Goal: Task Accomplishment & Management: Use online tool/utility

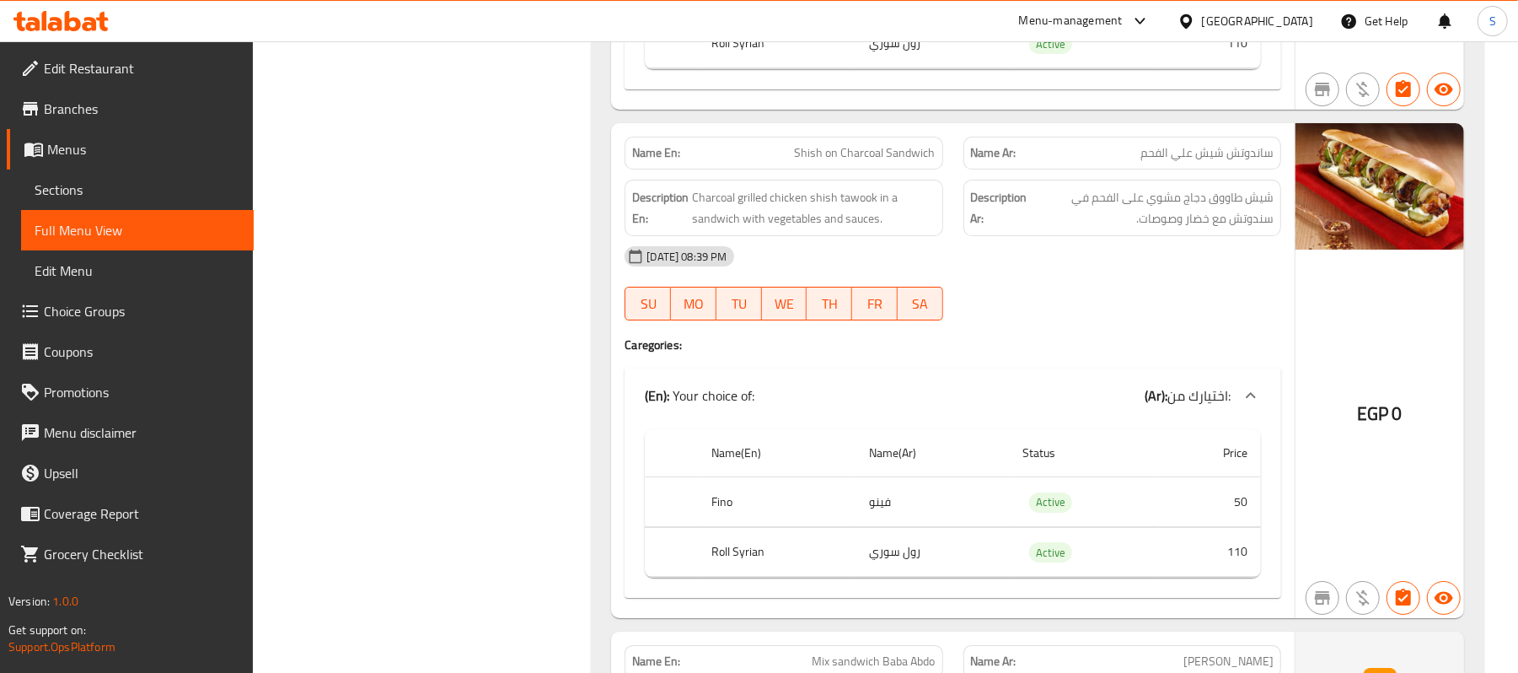
scroll to position [17841, 0]
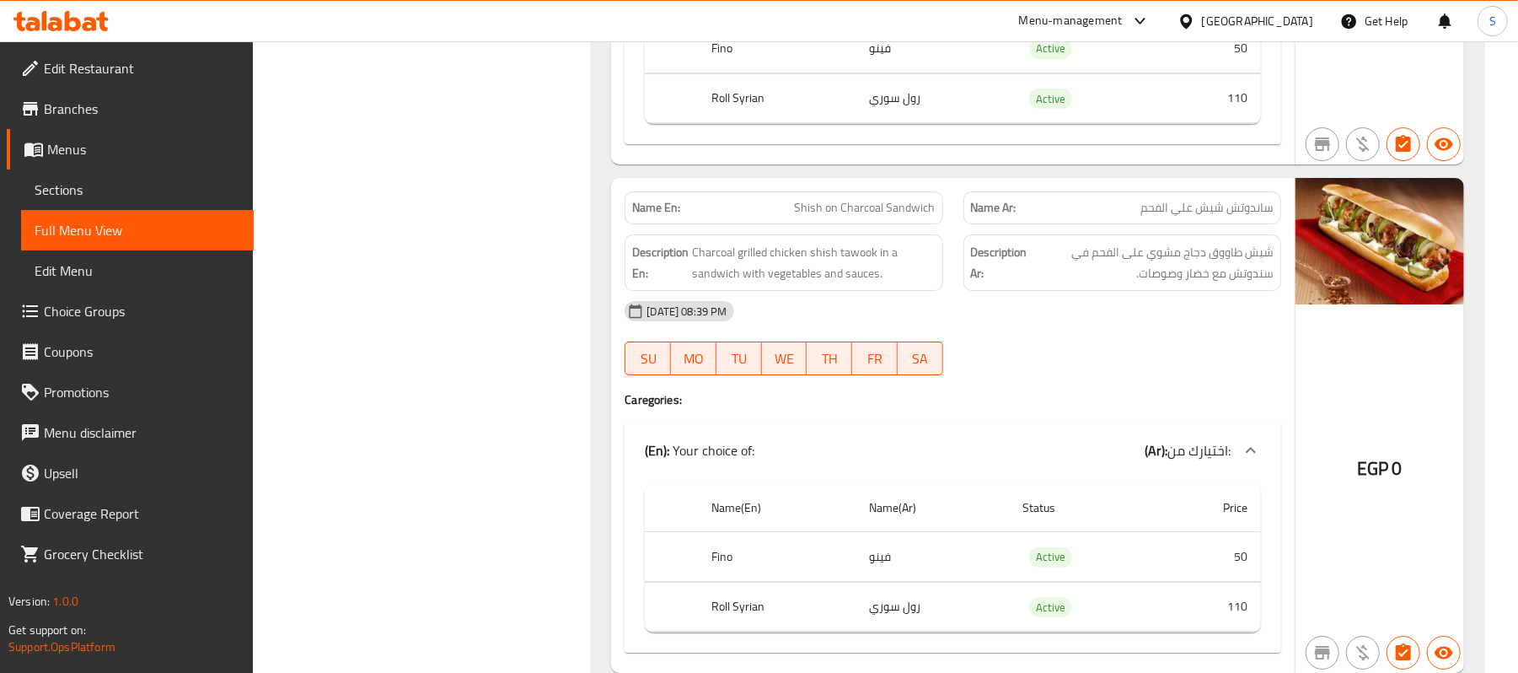
click at [1295, 24] on div "[GEOGRAPHIC_DATA]" at bounding box center [1257, 21] width 111 height 19
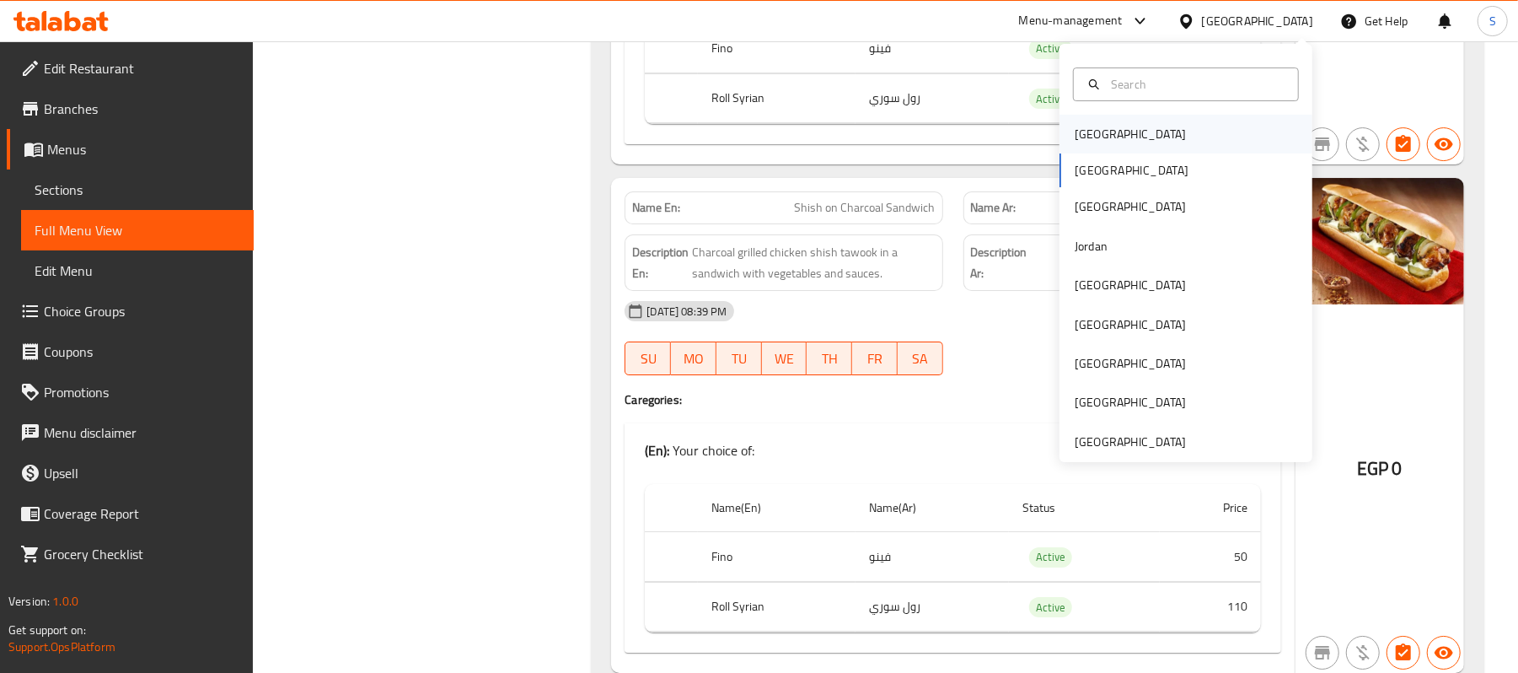
click at [1128, 136] on div "[GEOGRAPHIC_DATA]" at bounding box center [1186, 134] width 253 height 39
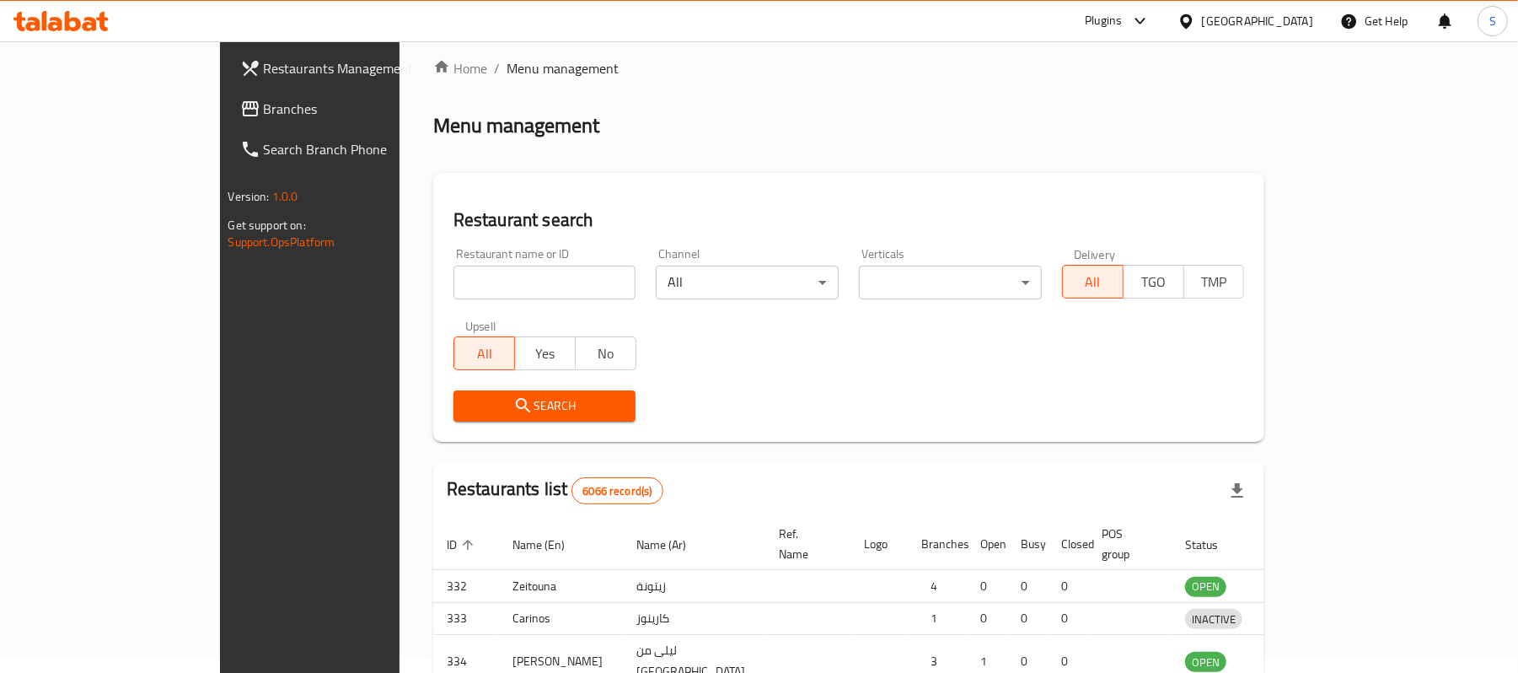
scroll to position [585, 0]
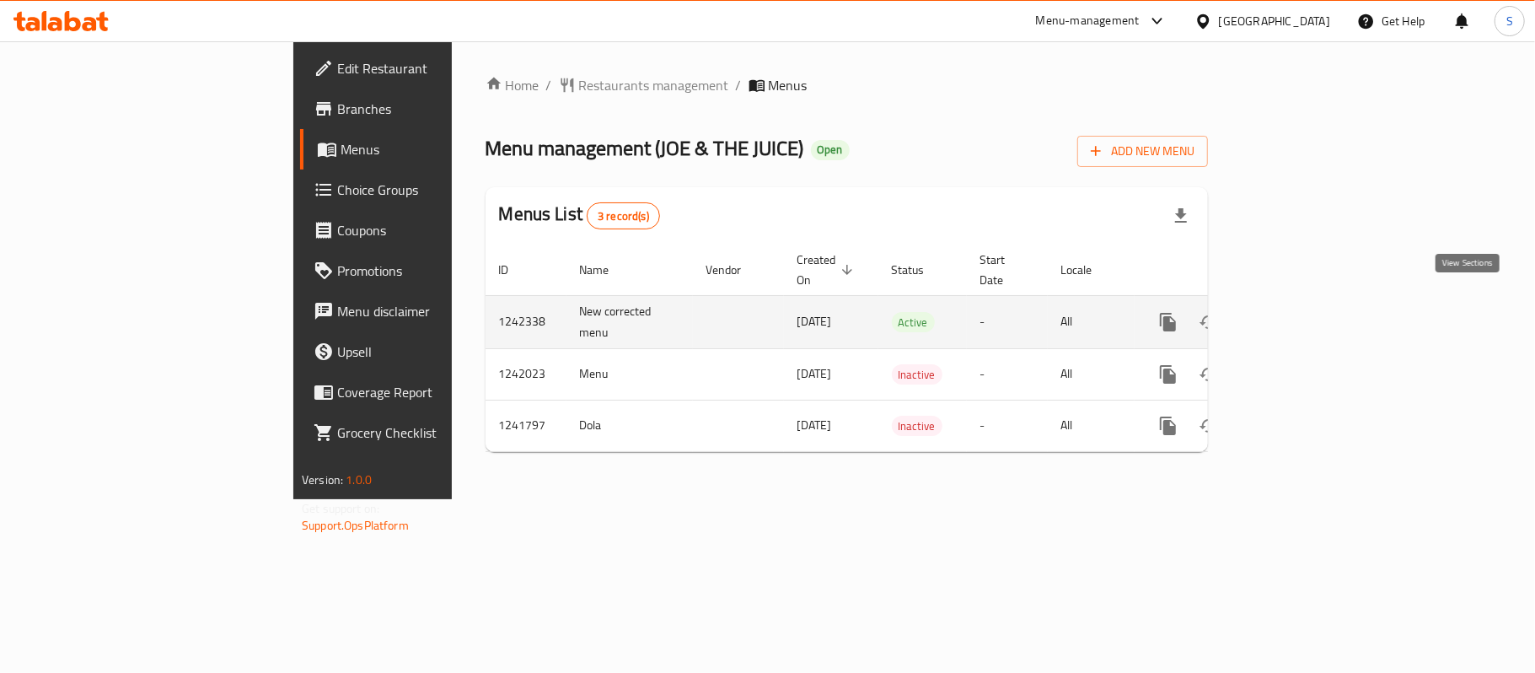
click at [1300, 312] on icon "enhanced table" at bounding box center [1290, 322] width 20 height 20
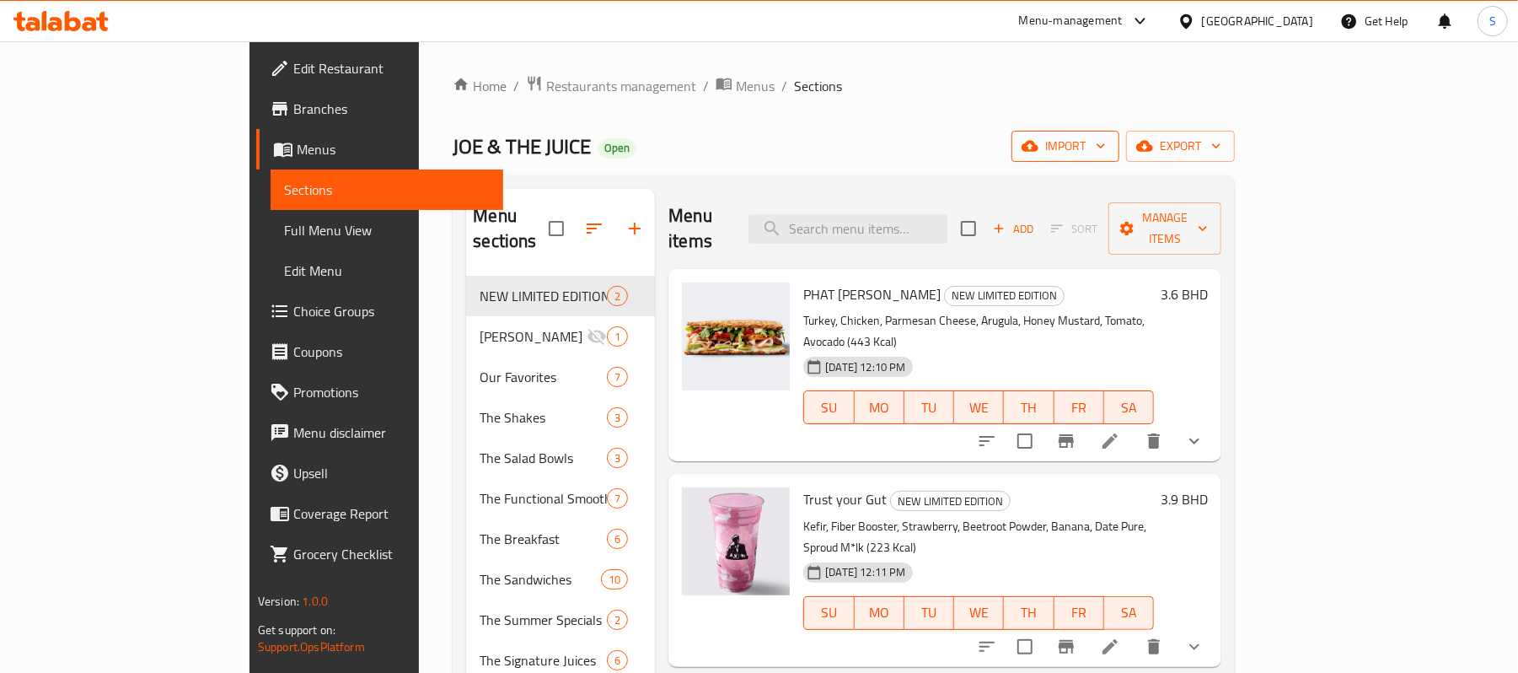
click at [1106, 147] on span "import" at bounding box center [1065, 146] width 81 height 21
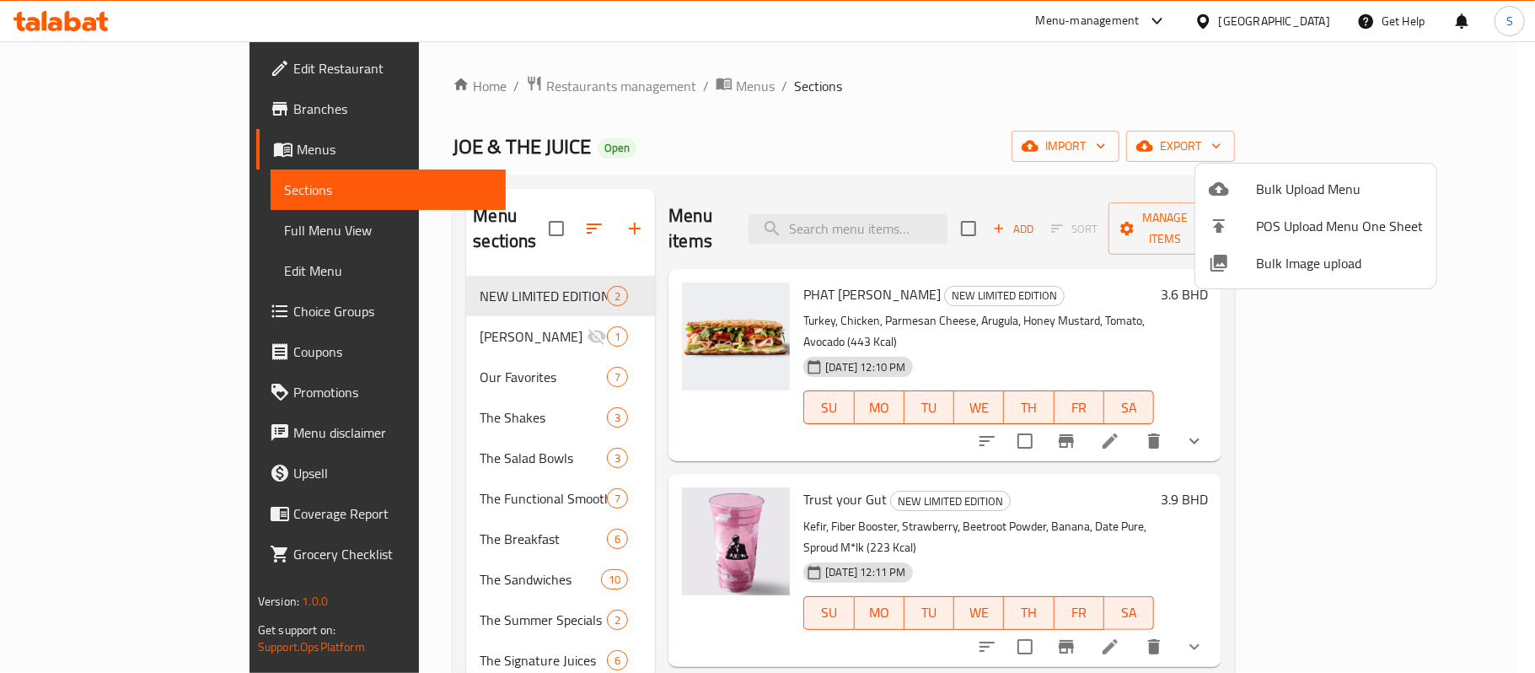
click at [1084, 130] on div at bounding box center [767, 336] width 1535 height 673
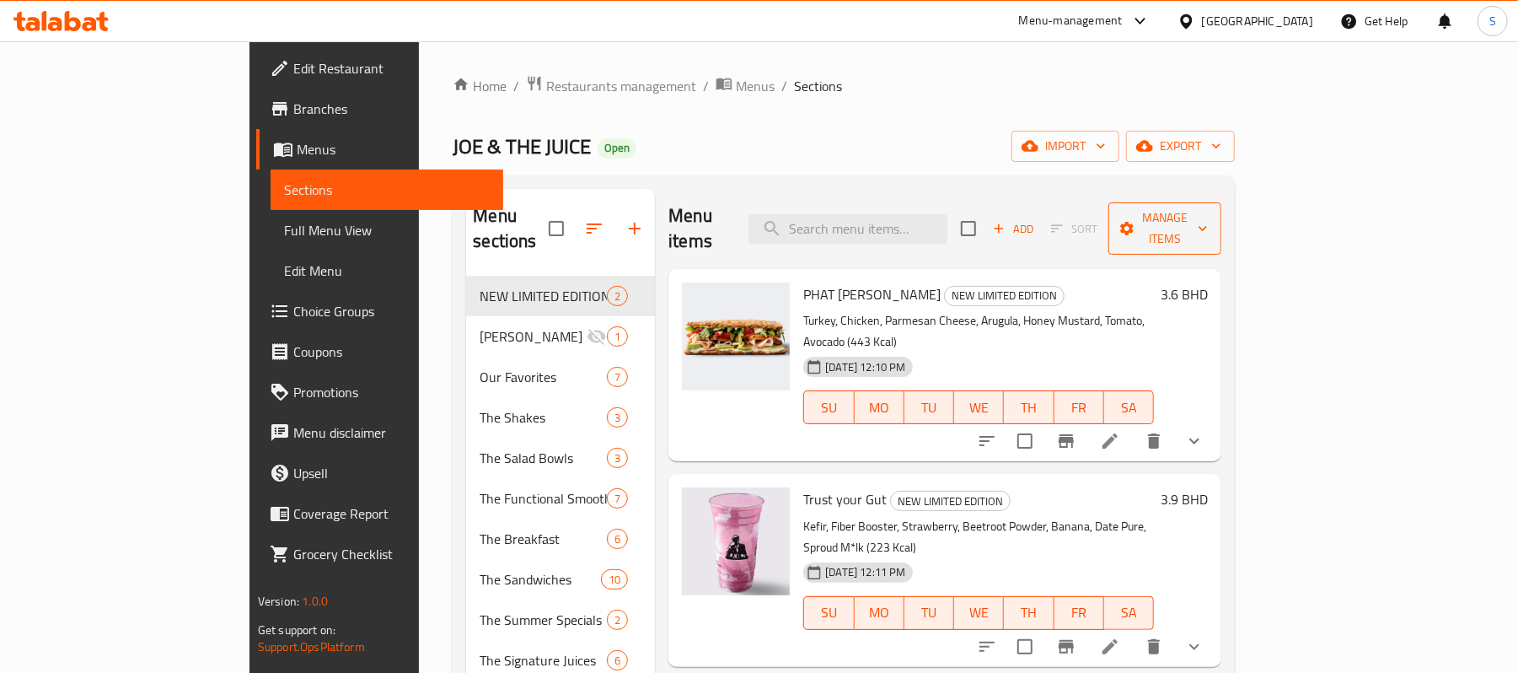
click at [1221, 231] on button "Manage items" at bounding box center [1165, 228] width 113 height 52
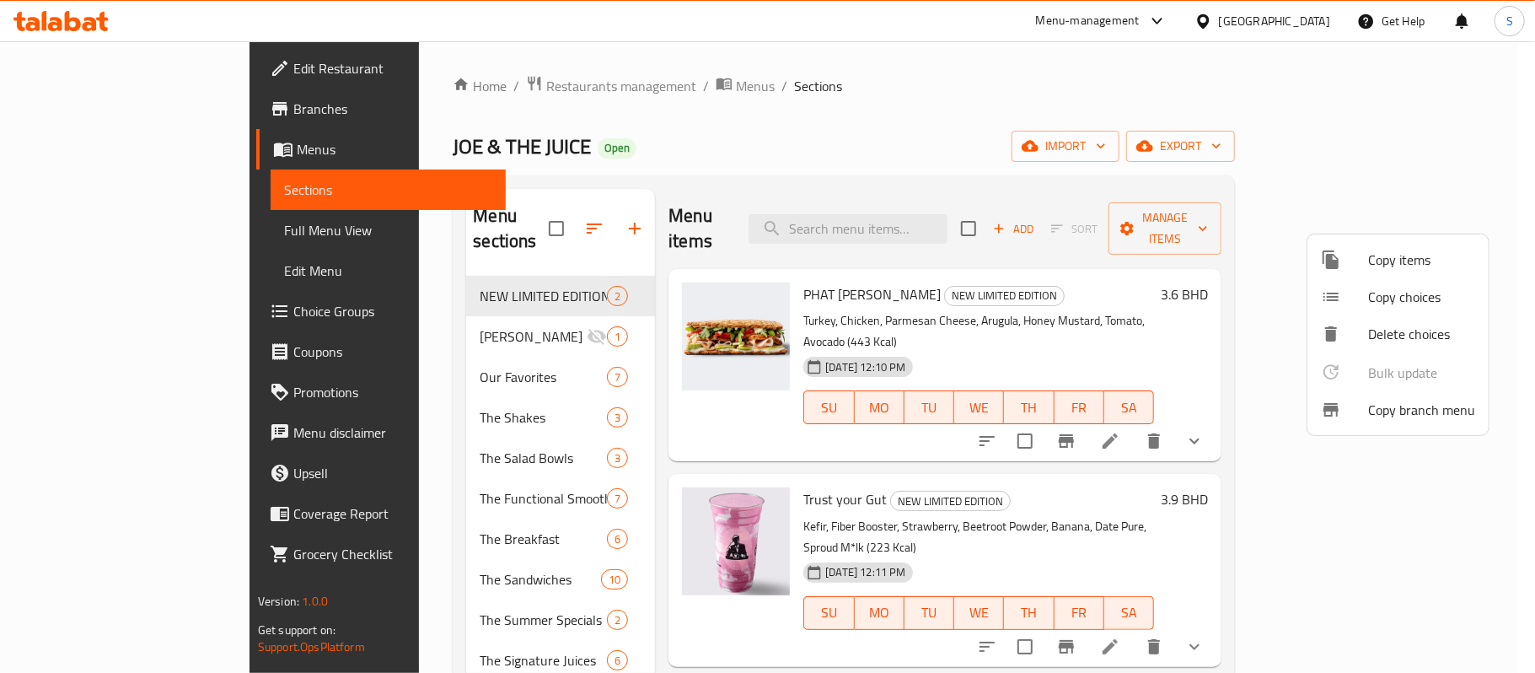
click at [1192, 167] on div at bounding box center [767, 336] width 1535 height 673
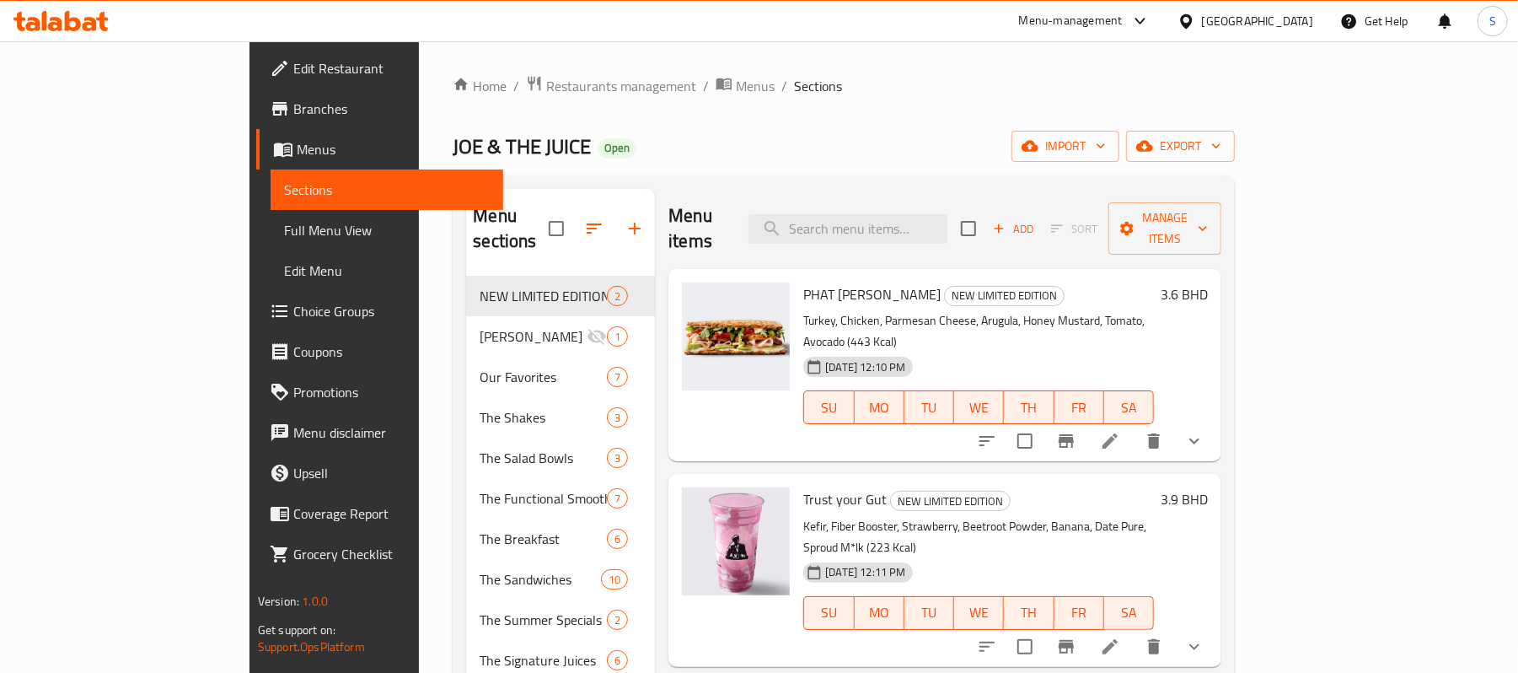
click at [1235, 165] on div "Home / Restaurants management / Menus / Sections [PERSON_NAME] & THE JUICE Open…" at bounding box center [844, 529] width 782 height 909
click at [1106, 140] on span "import" at bounding box center [1065, 146] width 81 height 21
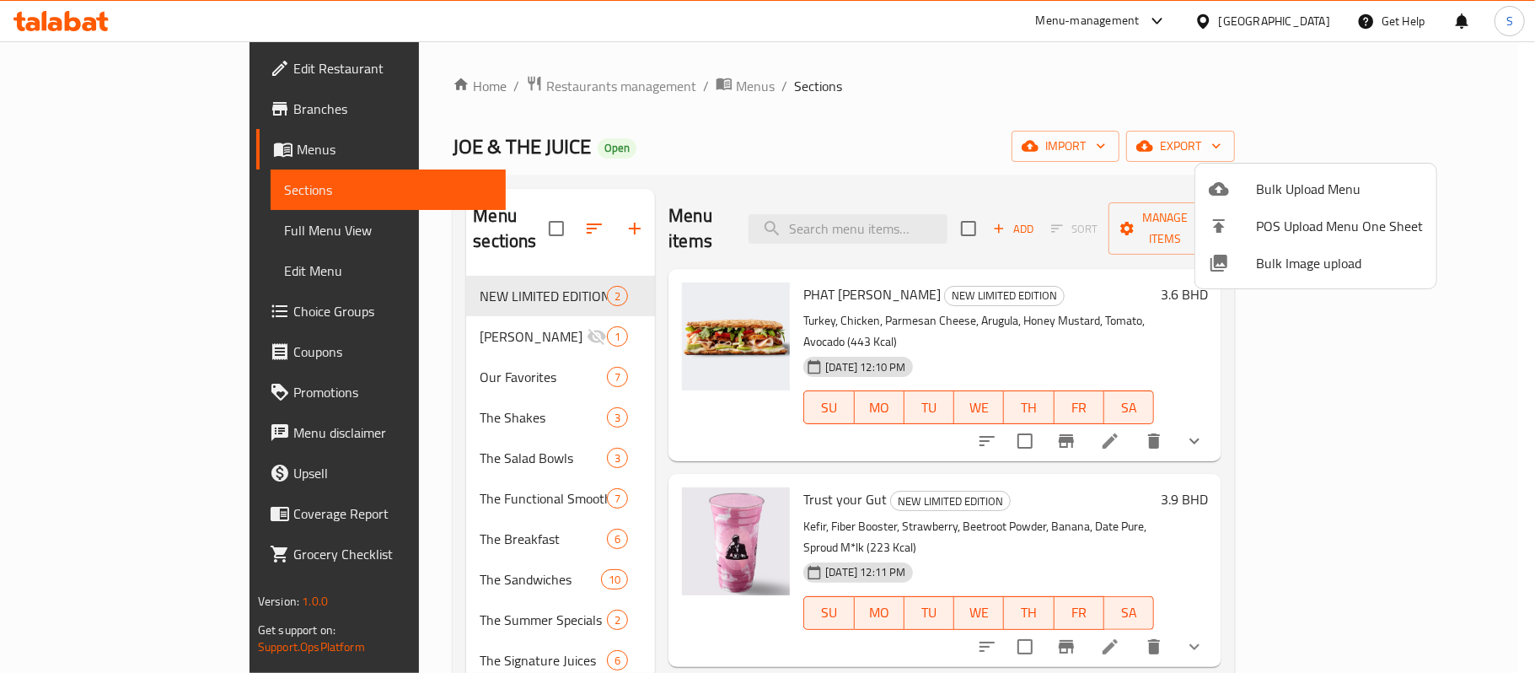
click at [1055, 159] on div at bounding box center [767, 336] width 1535 height 673
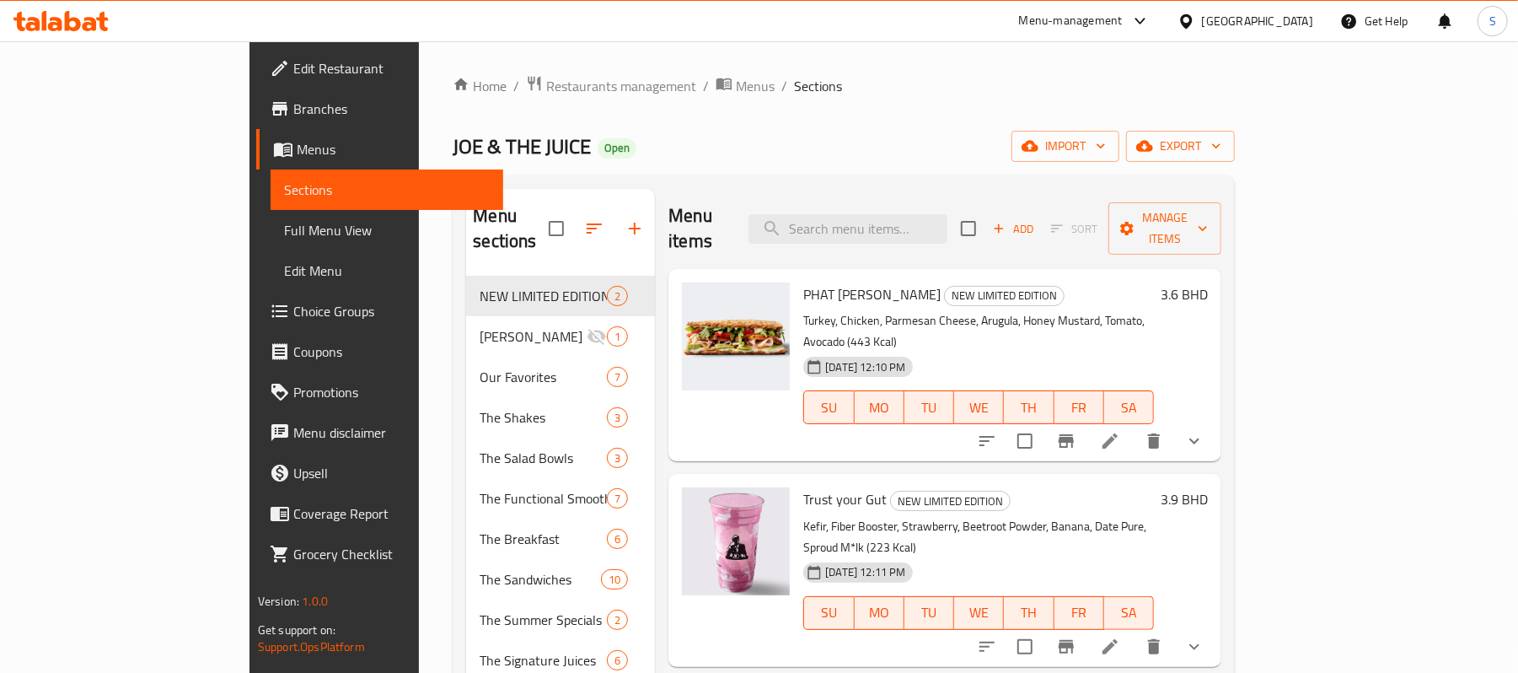
drag, startPoint x: 1362, startPoint y: 200, endPoint x: 1372, endPoint y: 210, distance: 14.3
click at [1221, 202] on div "Add Sort Manage items" at bounding box center [1091, 228] width 260 height 52
click at [1208, 214] on span "Manage items" at bounding box center [1165, 228] width 86 height 42
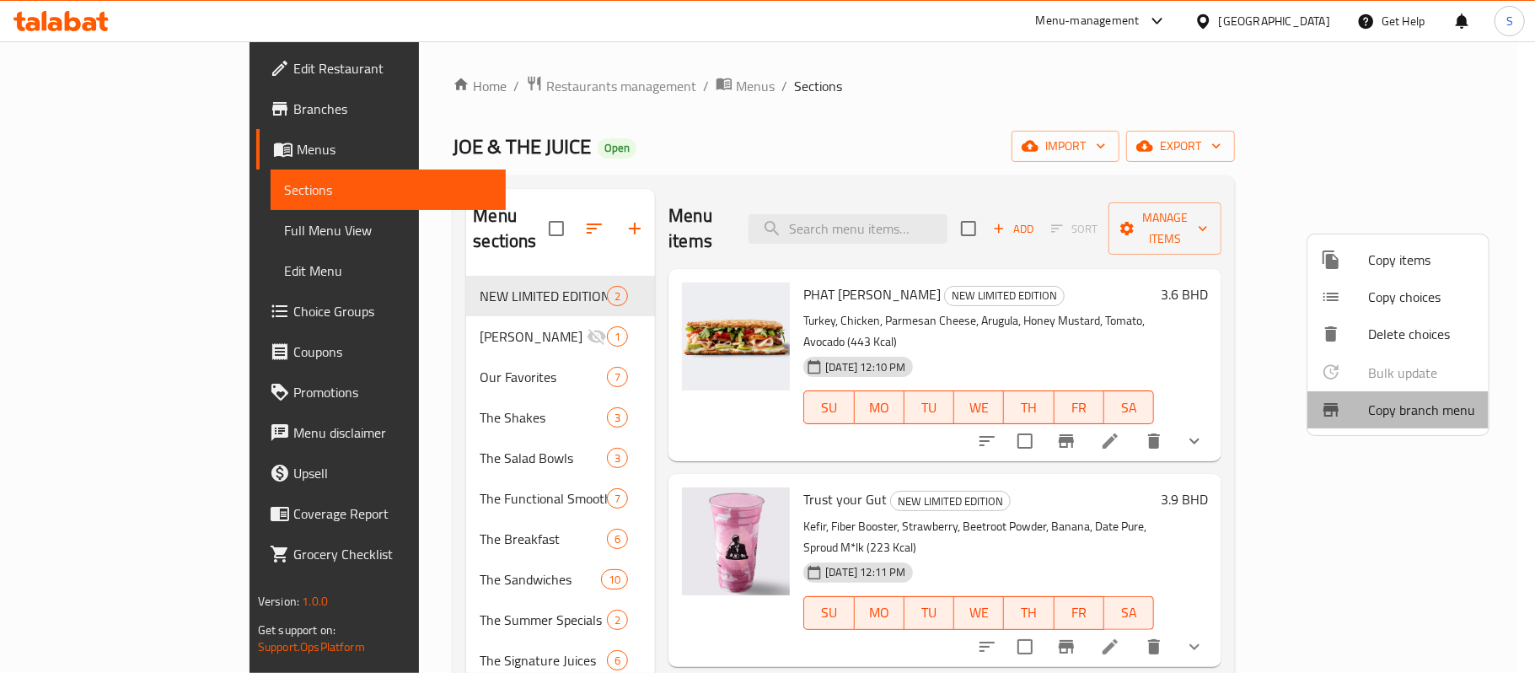
click at [1434, 405] on span "Copy branch menu" at bounding box center [1421, 410] width 107 height 20
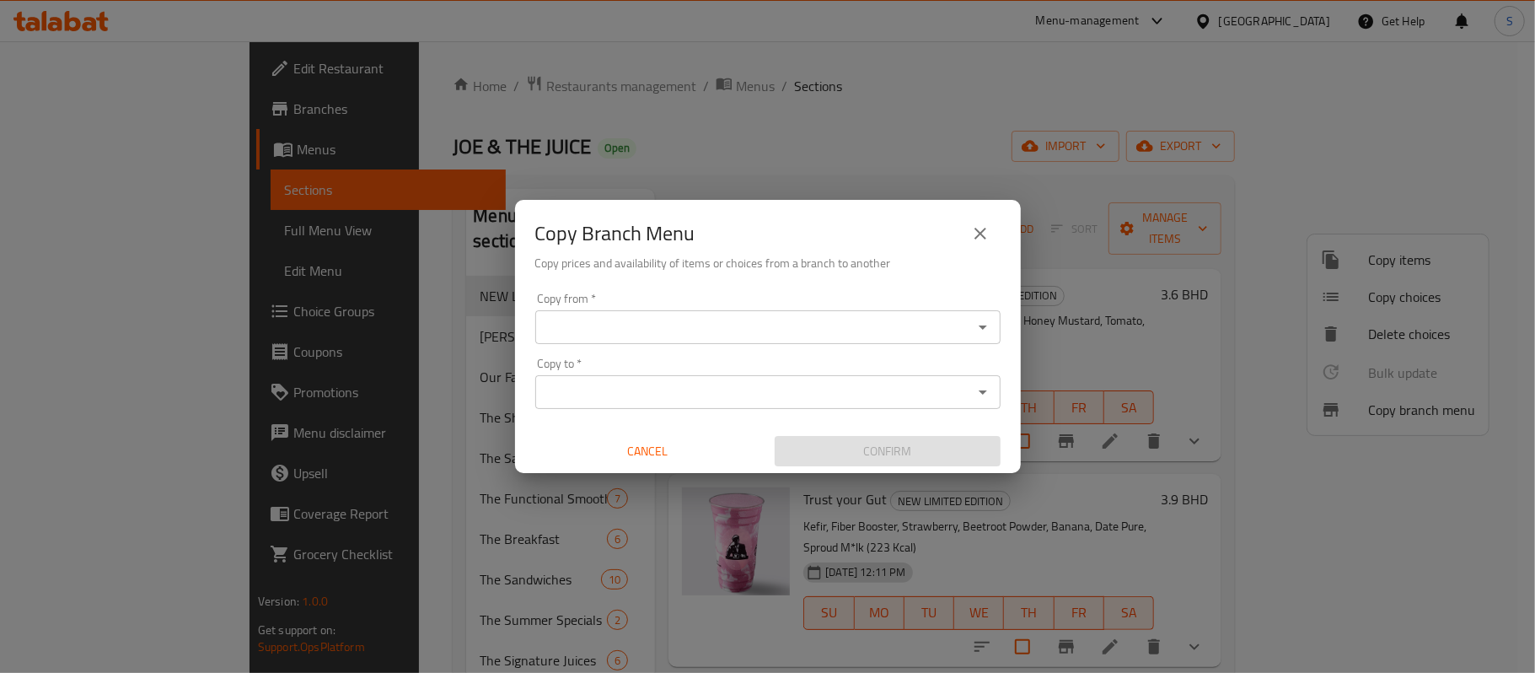
click at [855, 341] on div "Copy from *" at bounding box center [767, 327] width 465 height 34
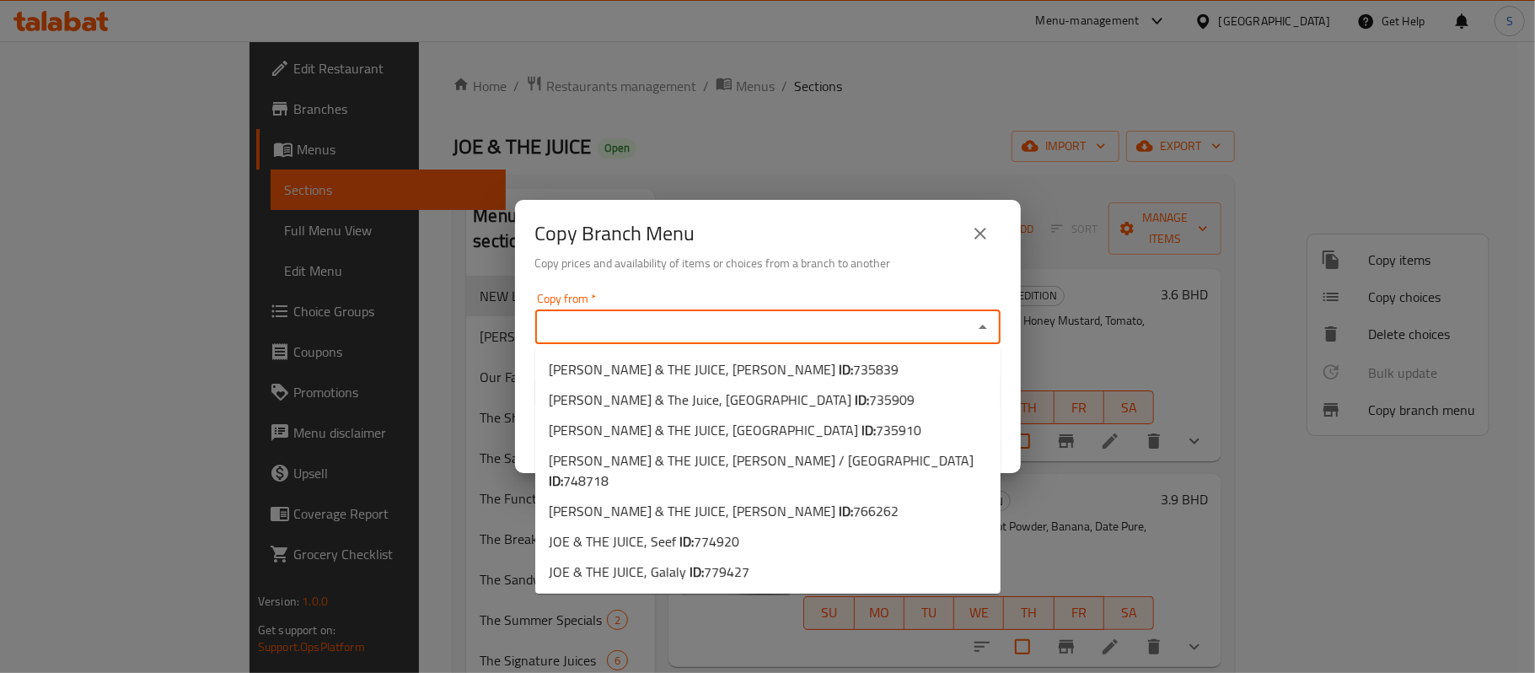
click at [843, 325] on input "Copy from   *" at bounding box center [753, 327] width 427 height 24
click at [723, 529] on span "774920" at bounding box center [717, 541] width 46 height 25
type input "JOE & THE JUICE, Seef"
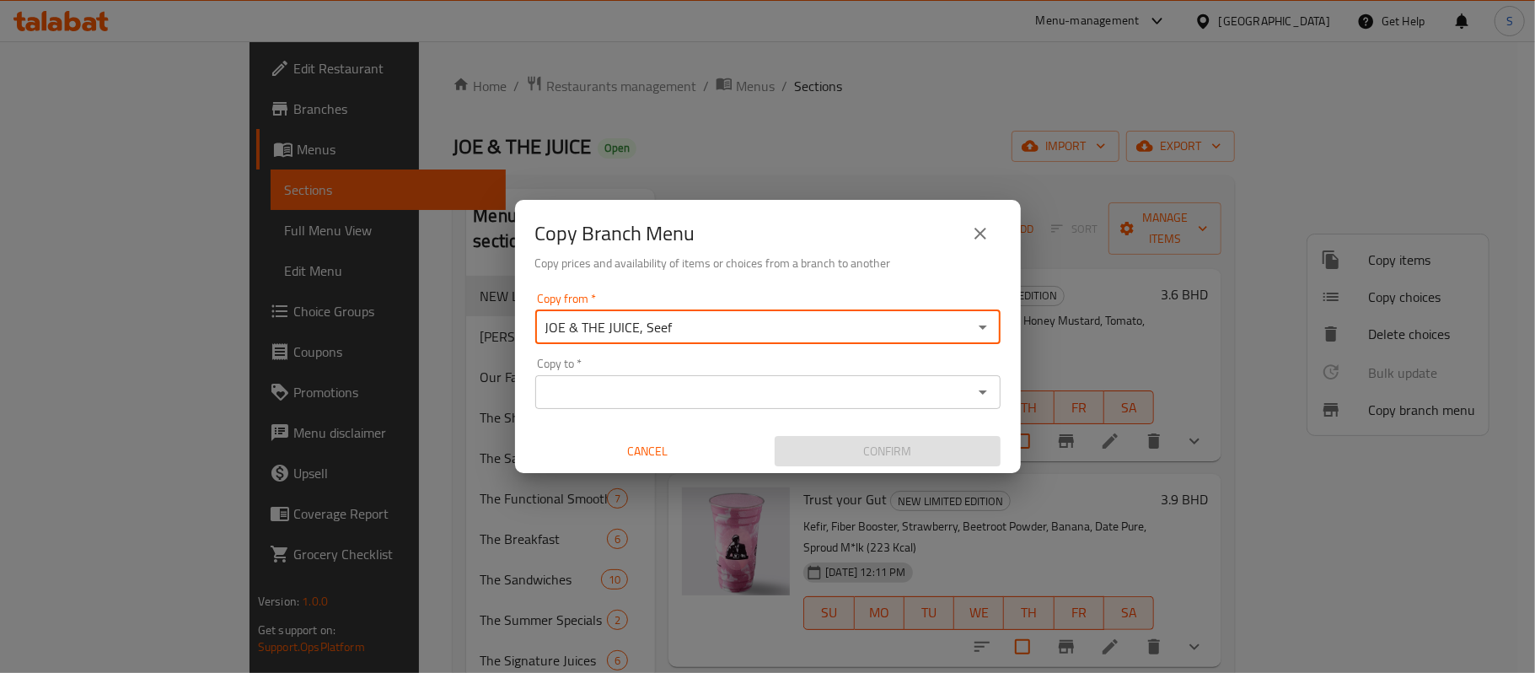
drag, startPoint x: 824, startPoint y: 375, endPoint x: 807, endPoint y: 385, distance: 20.4
click at [824, 375] on div "Copy to *" at bounding box center [767, 392] width 465 height 34
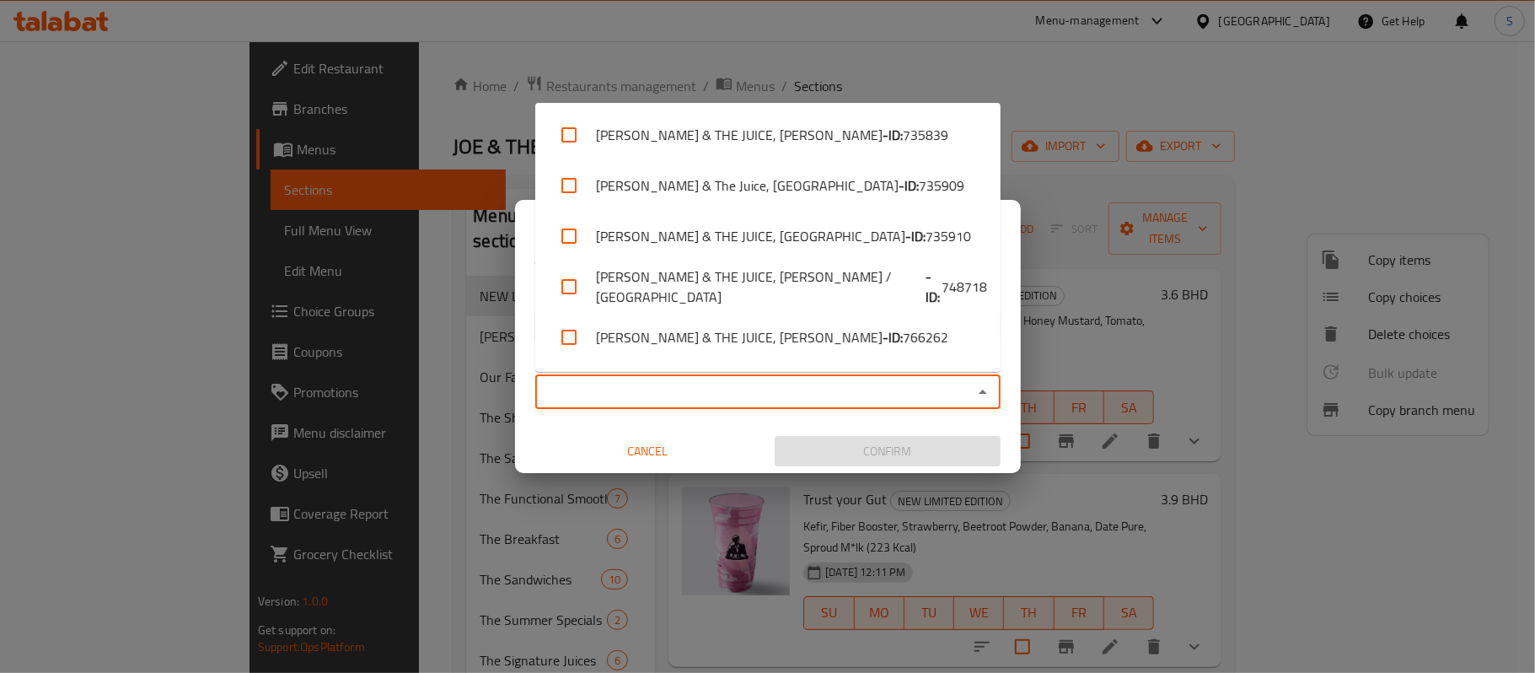
click at [806, 385] on input "Copy to   *" at bounding box center [753, 392] width 427 height 24
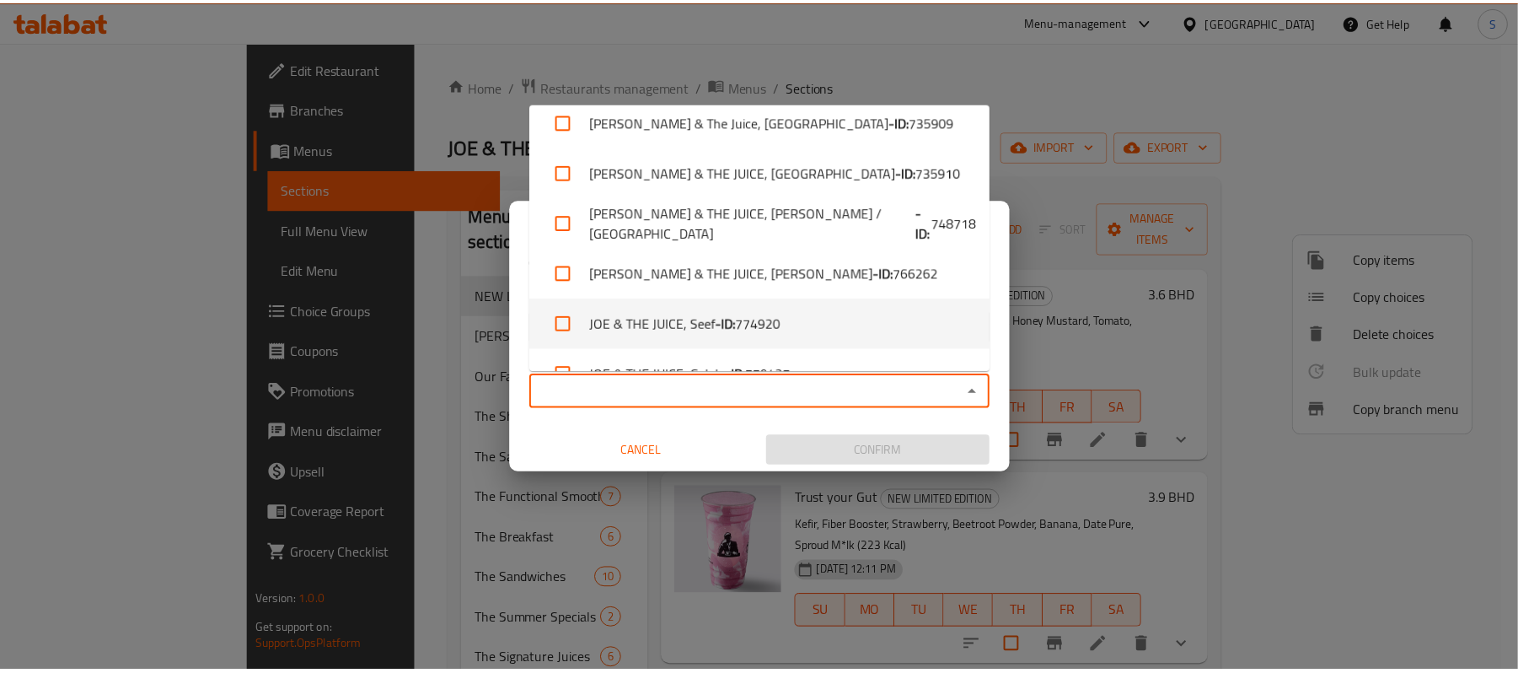
scroll to position [98, 0]
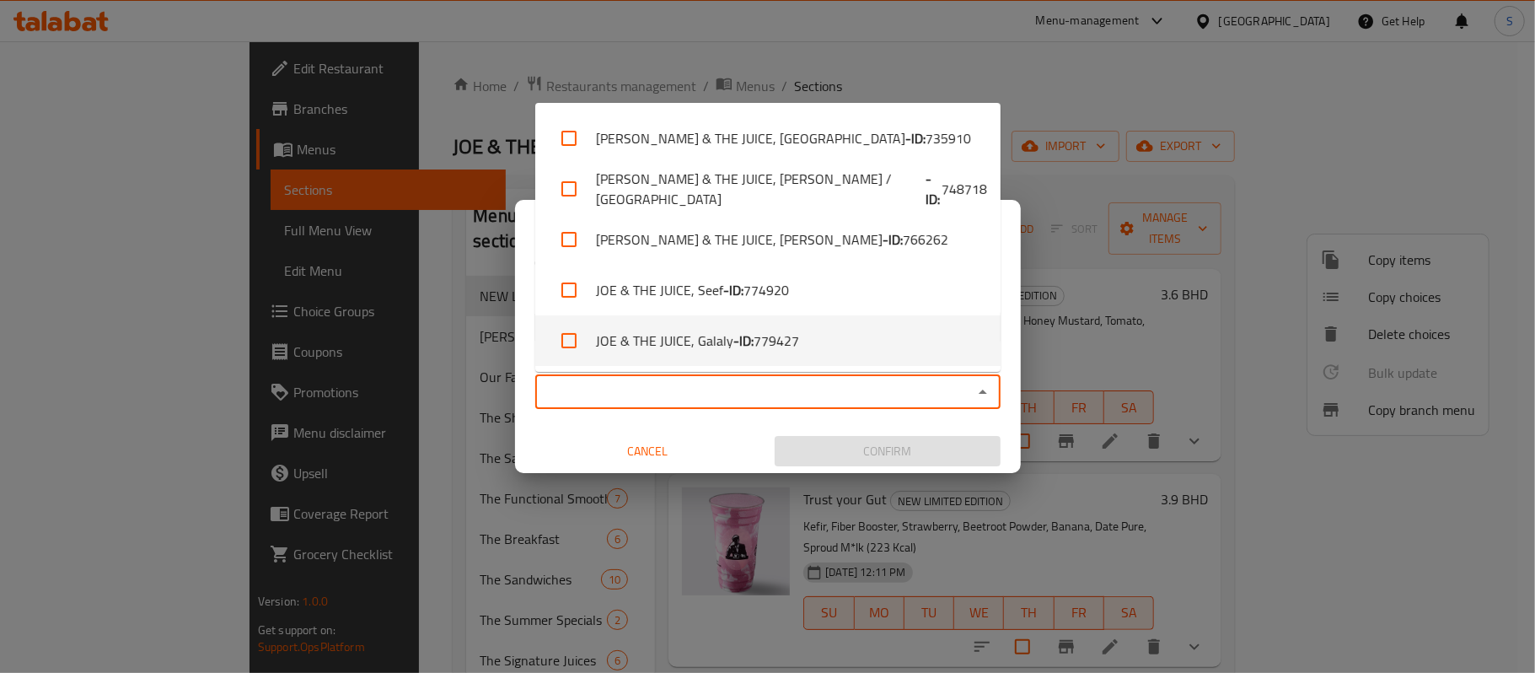
click at [749, 338] on b "- ID:" at bounding box center [743, 340] width 20 height 20
checkbox input "true"
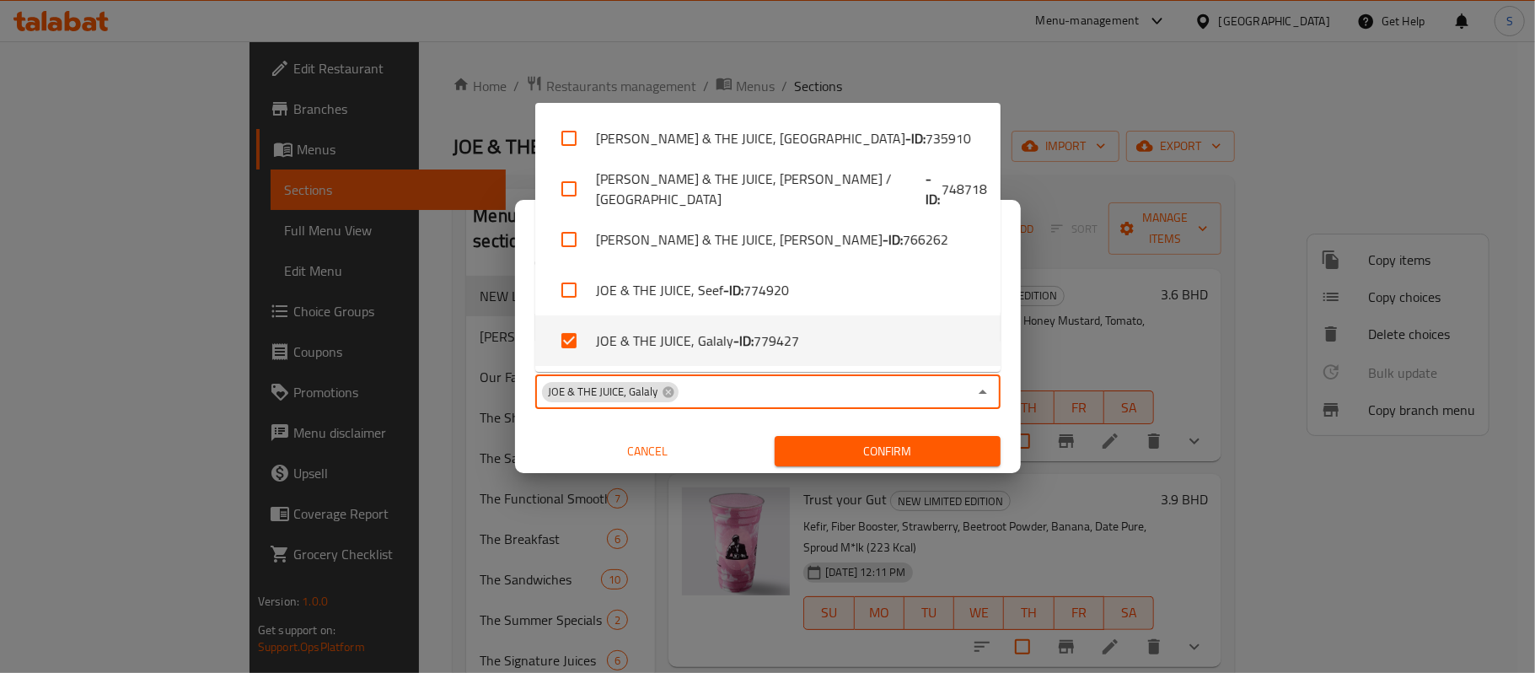
click at [898, 447] on span "Confirm" at bounding box center [887, 451] width 199 height 21
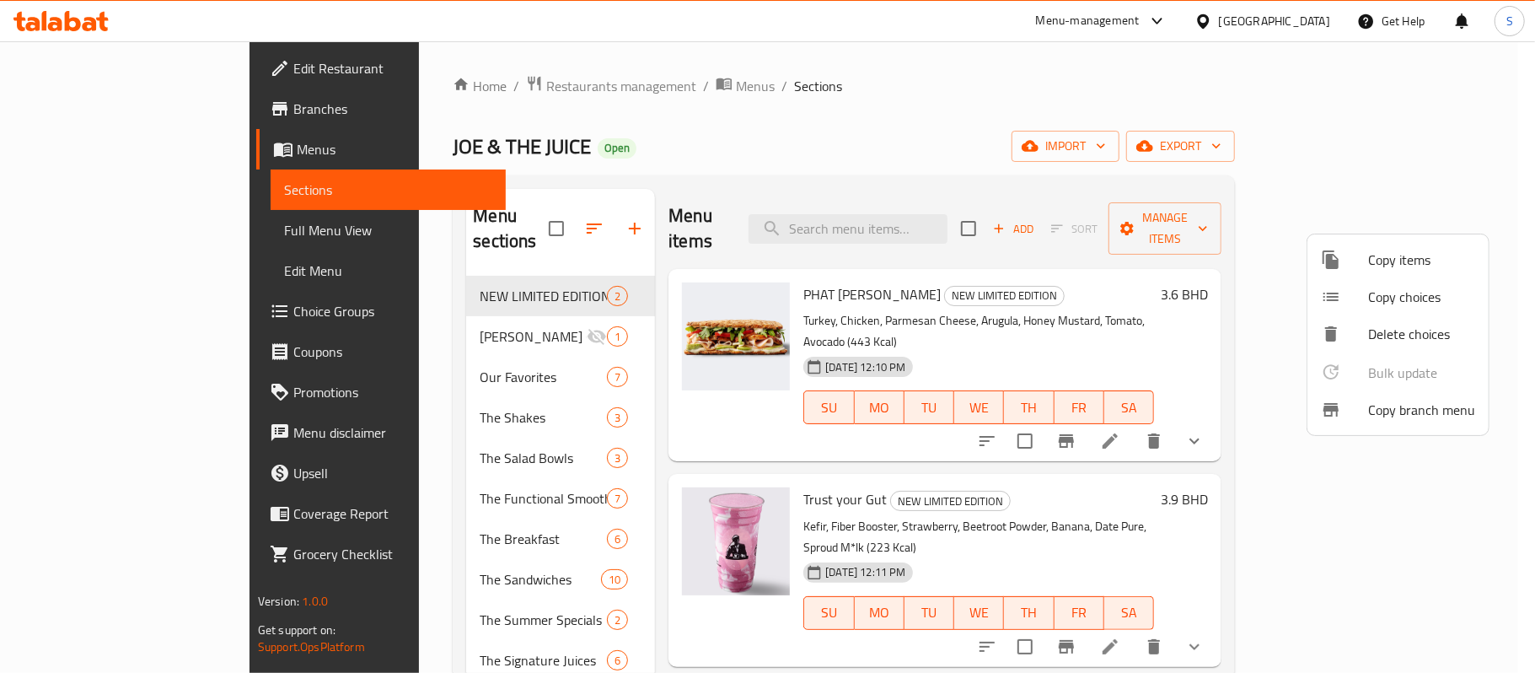
click at [67, 111] on div at bounding box center [767, 336] width 1535 height 673
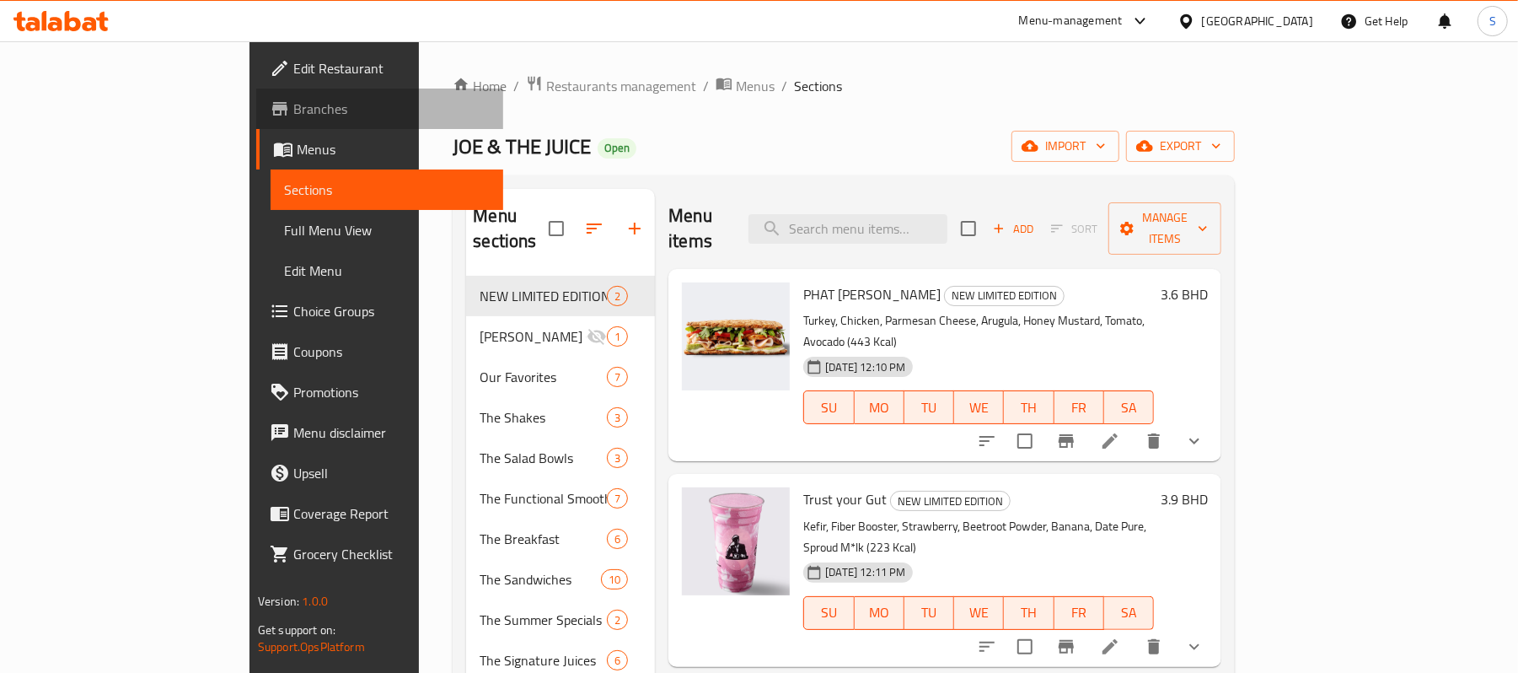
click at [293, 99] on span "Branches" at bounding box center [391, 109] width 196 height 20
